Goal: Task Accomplishment & Management: Complete application form

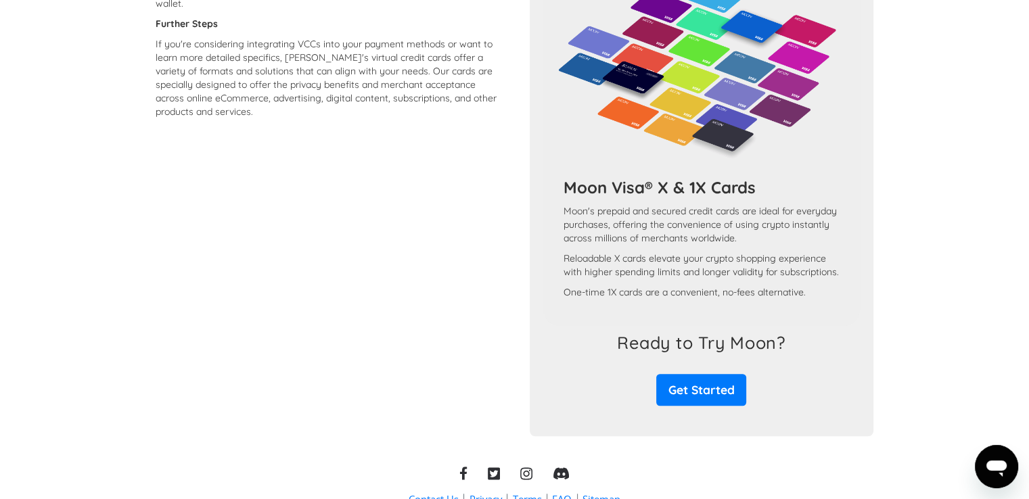
scroll to position [1252, 0]
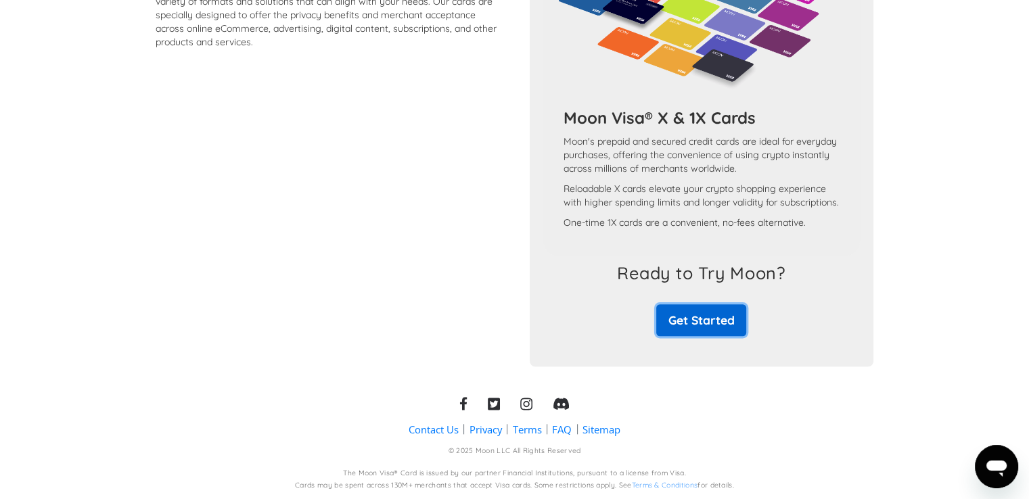
click at [703, 320] on link "Get Started" at bounding box center [701, 320] width 90 height 32
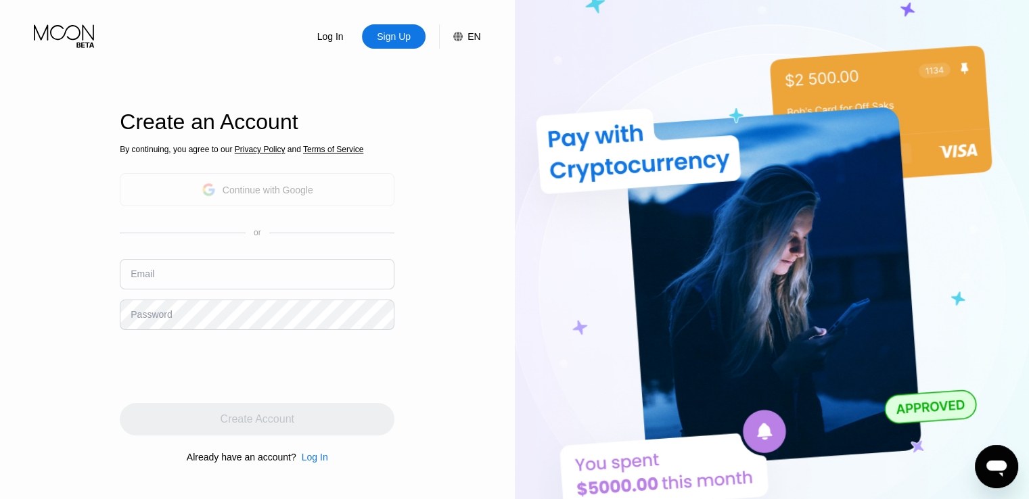
click at [243, 195] on div "Continue with Google" at bounding box center [258, 189] width 112 height 21
